Goal: Find specific page/section: Find specific page/section

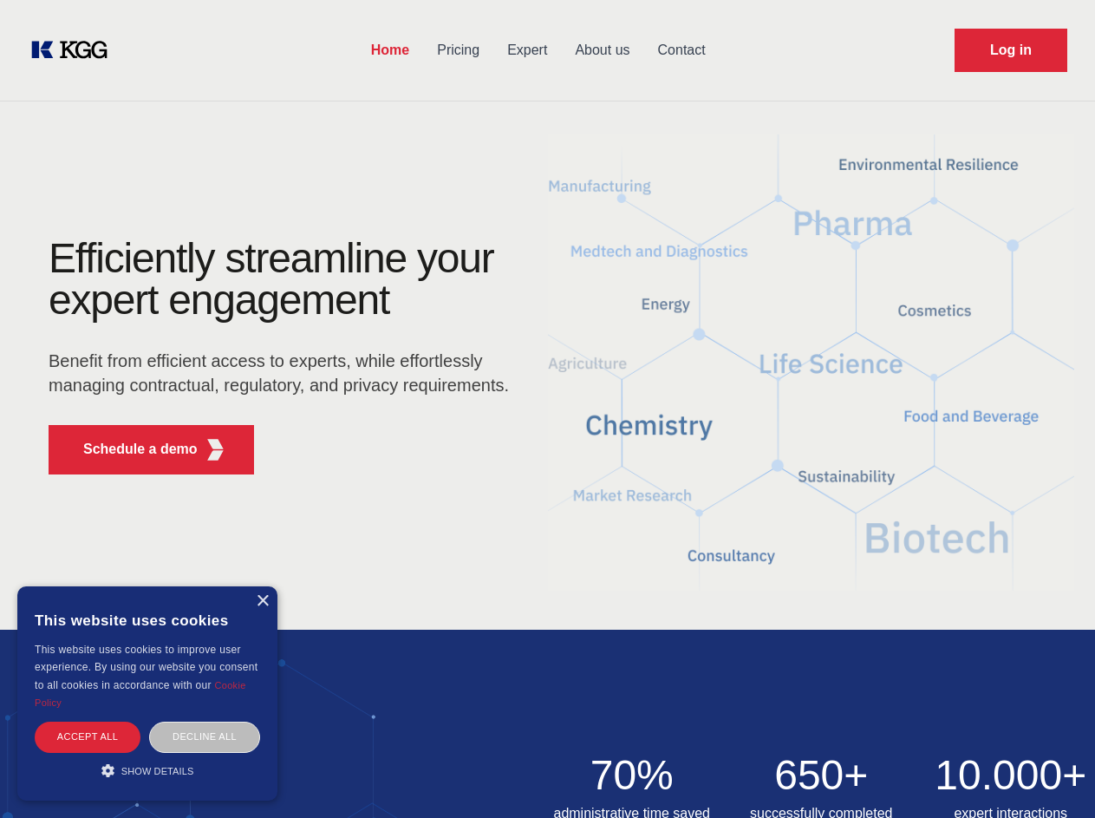
click at [547, 408] on div "Efficiently streamline your expert engagement Benefit from efficient access to …" at bounding box center [284, 363] width 527 height 251
click at [130, 449] on p "Schedule a demo" at bounding box center [140, 449] width 114 height 21
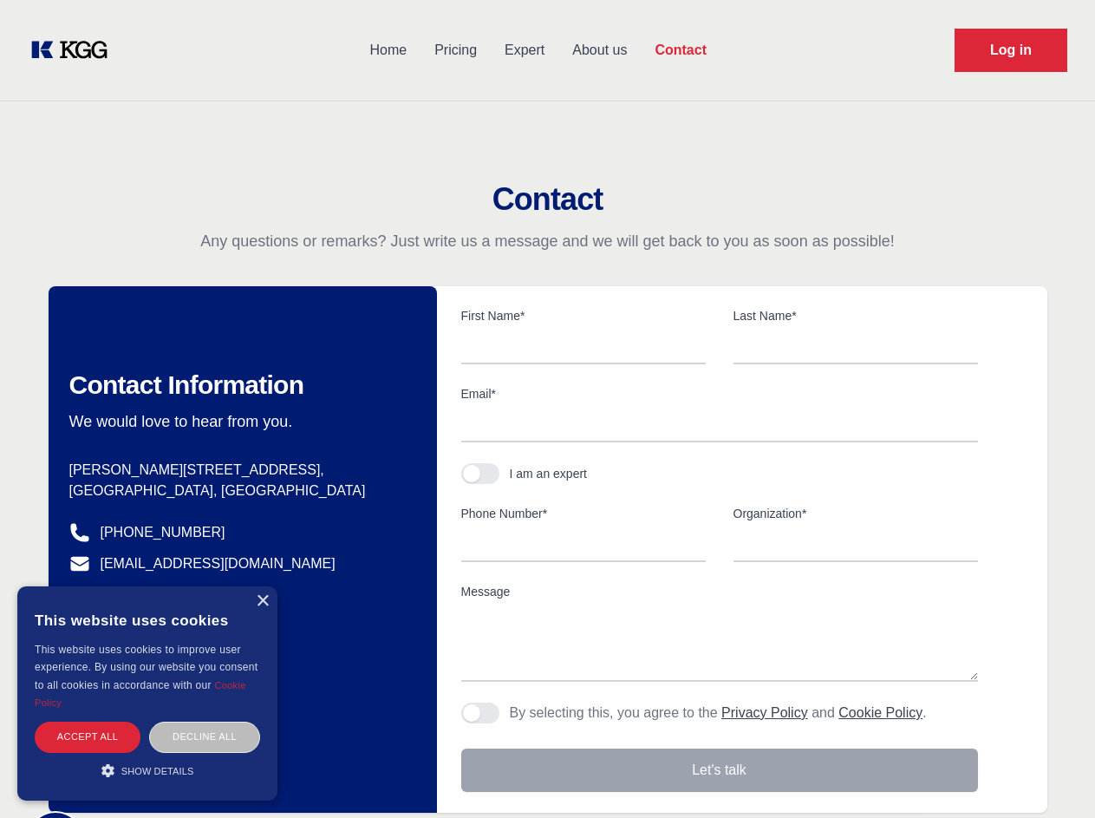
click at [262, 601] on div "× This website uses cookies This website uses cookies to improve user experienc…" at bounding box center [147, 693] width 260 height 214
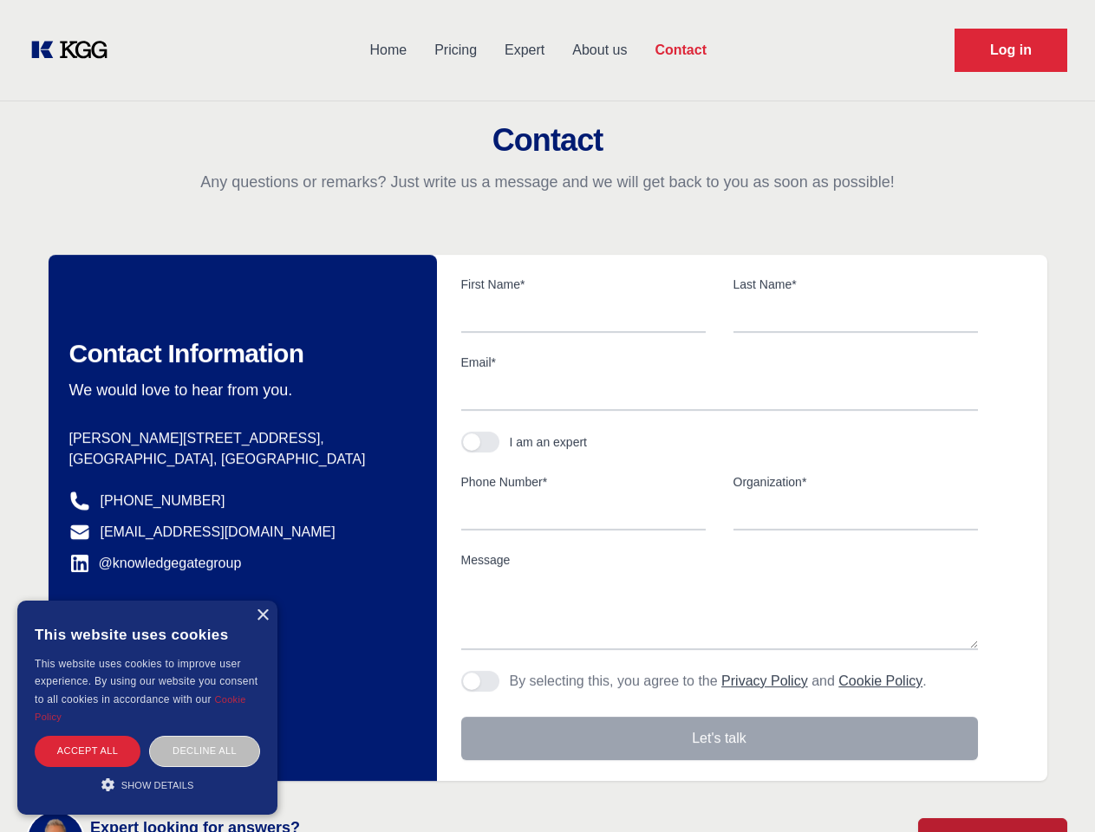
click at [88, 736] on div "Accept all" at bounding box center [88, 751] width 106 height 30
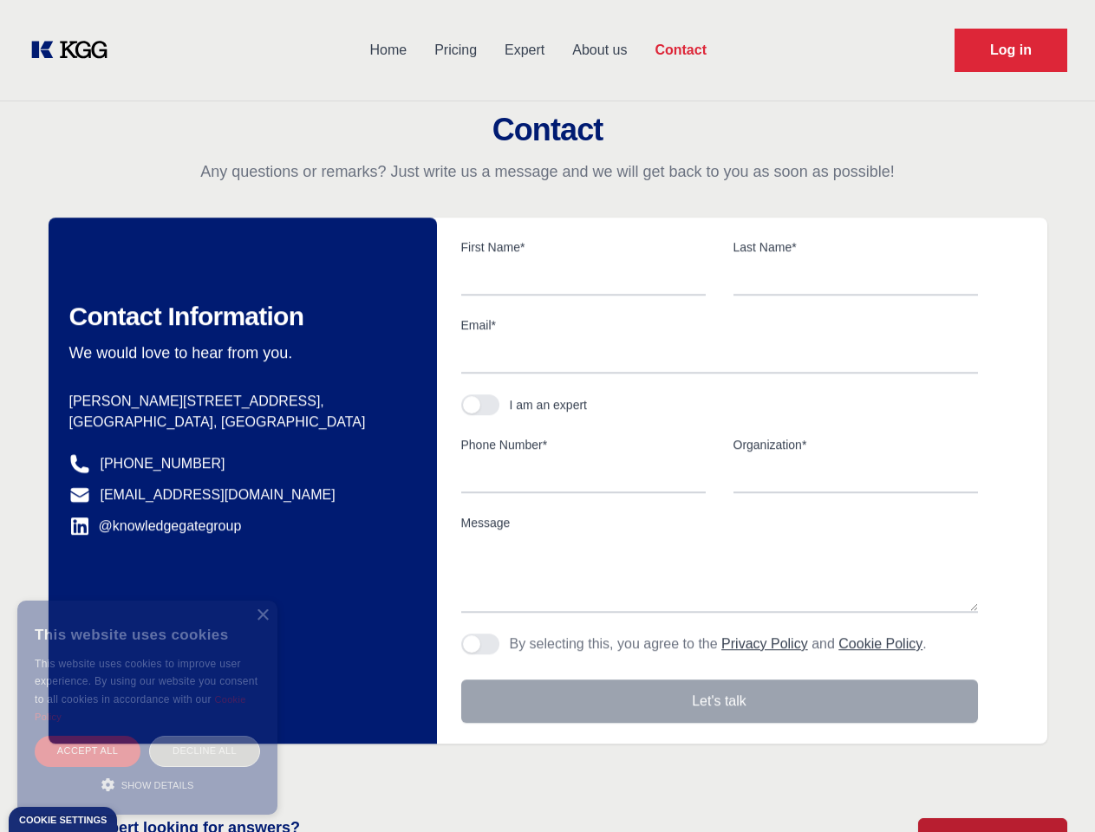
click at [205, 736] on div "Decline all" at bounding box center [204, 751] width 111 height 30
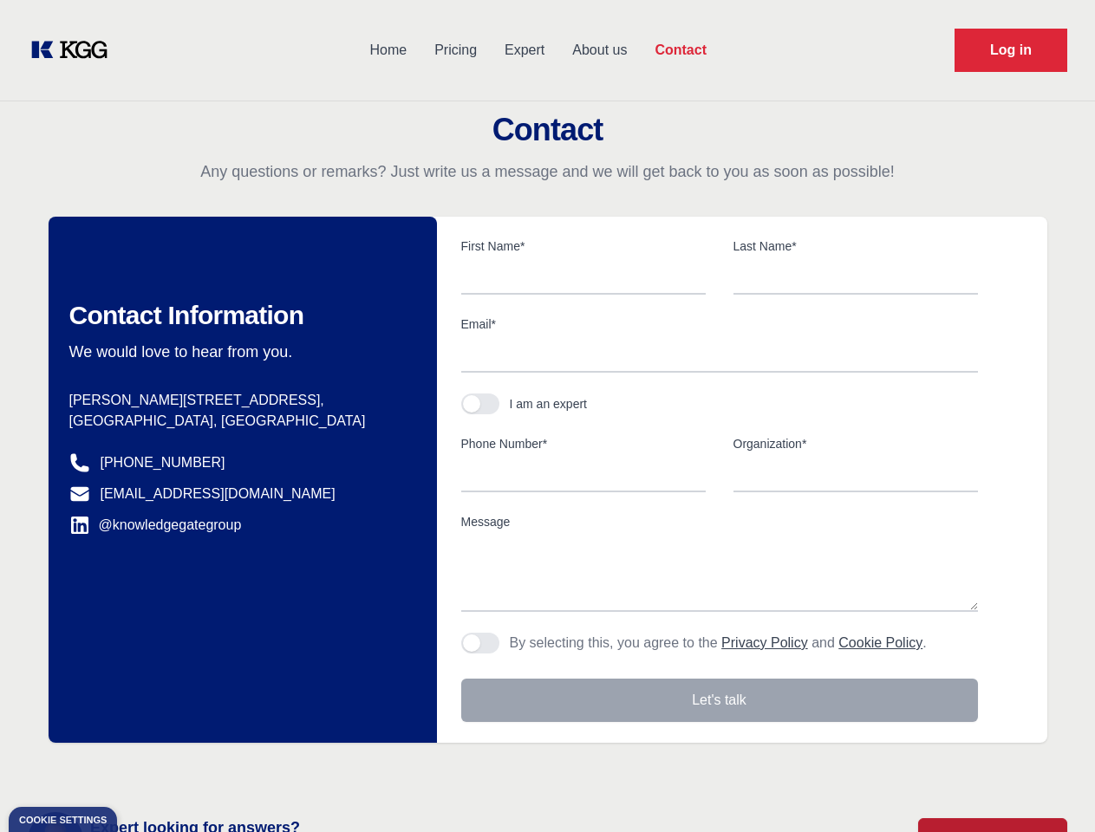
click at [147, 770] on main "Contact Any questions or remarks? Just write us a message and we will get back …" at bounding box center [547, 451] width 1095 height 903
